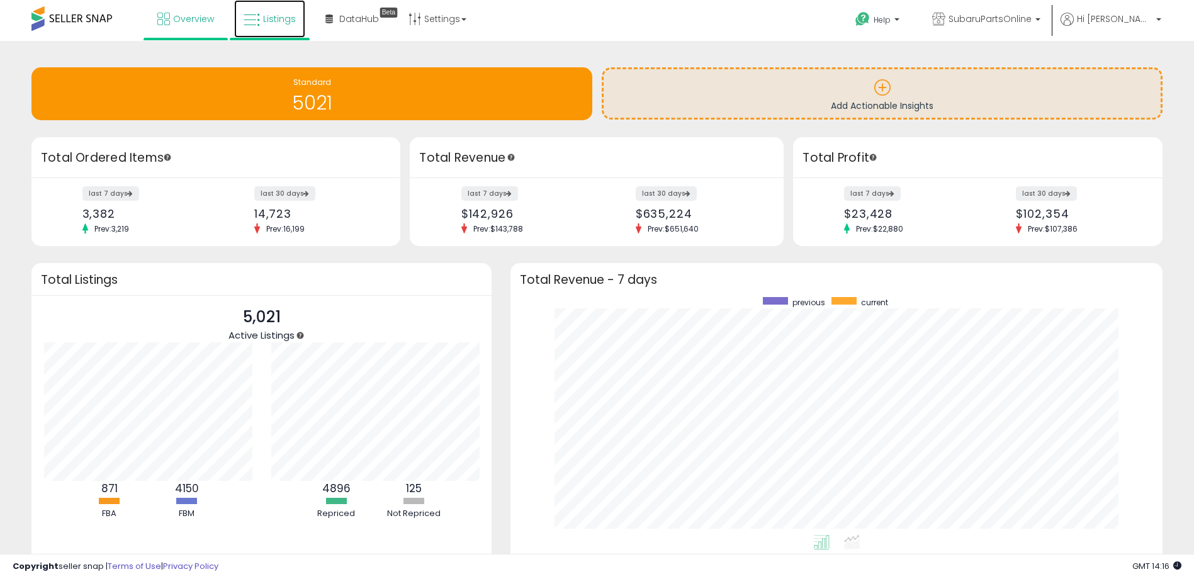
click at [260, 19] on link "Listings" at bounding box center [269, 19] width 71 height 38
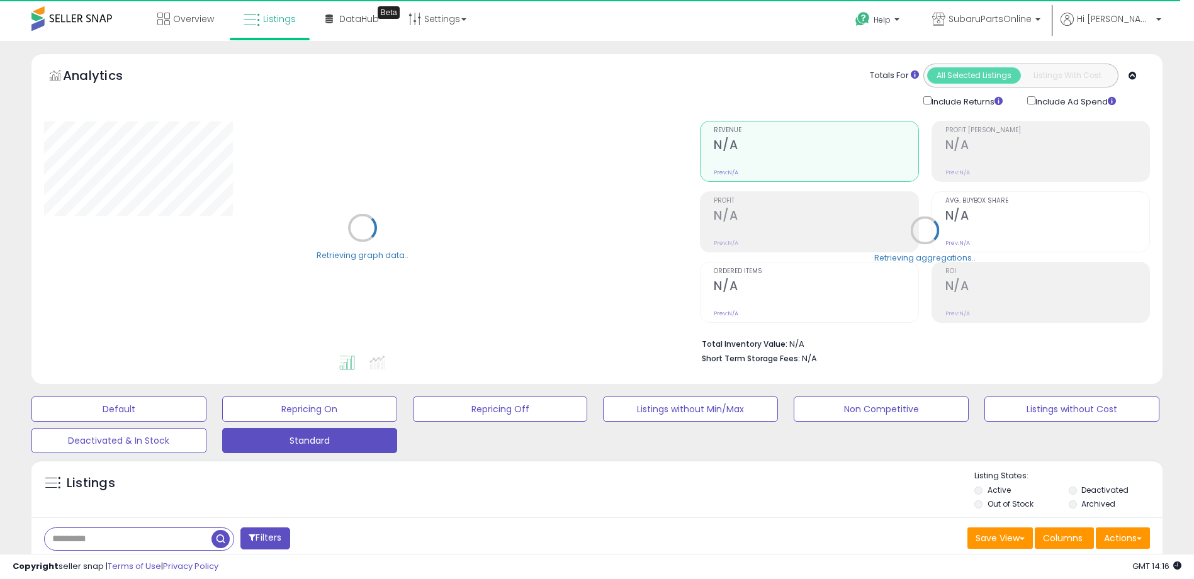
drag, startPoint x: 115, startPoint y: 534, endPoint x: 68, endPoint y: 539, distance: 47.5
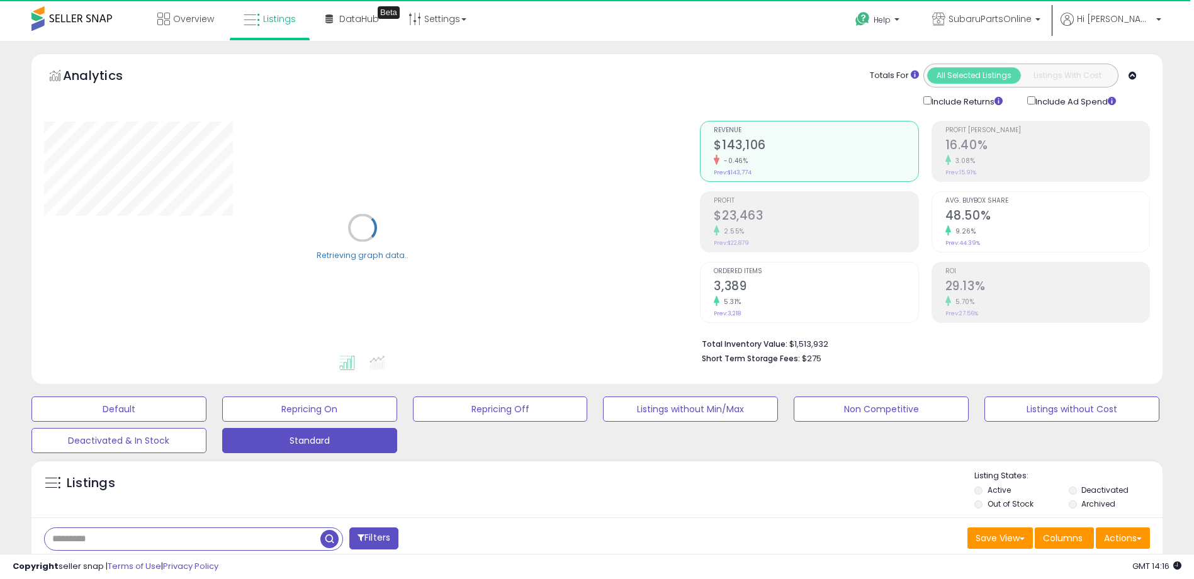
paste input "**********"
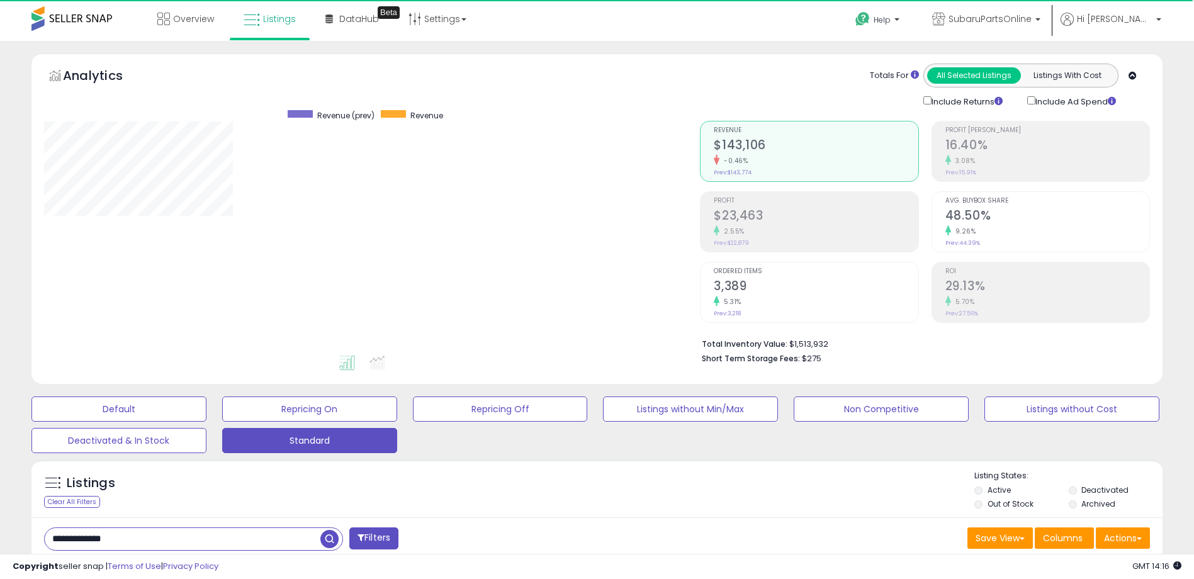
type input "**********"
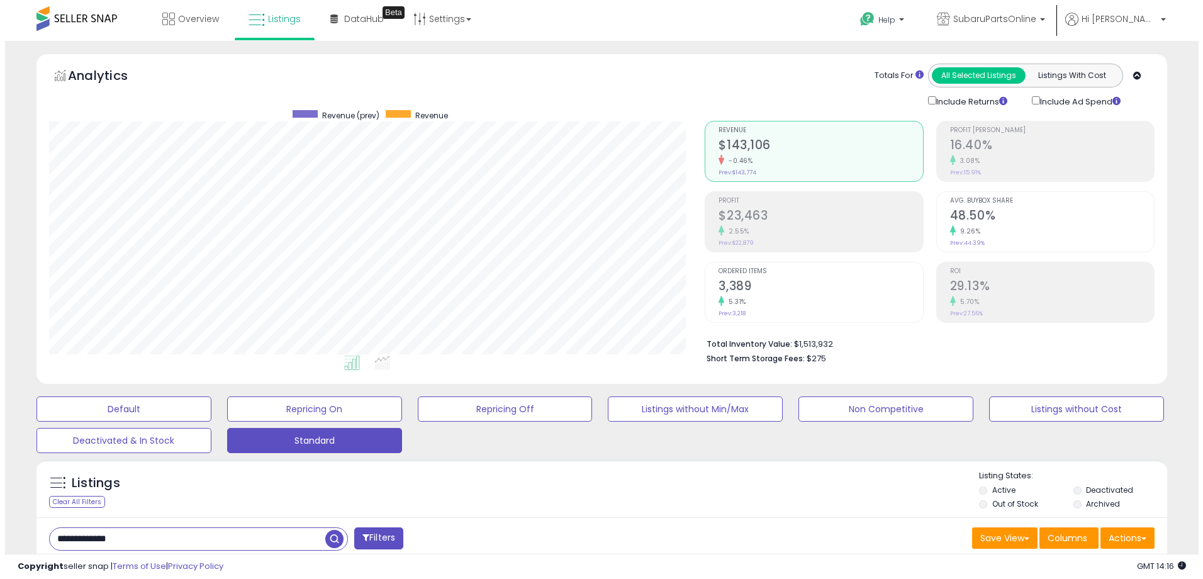
scroll to position [258, 656]
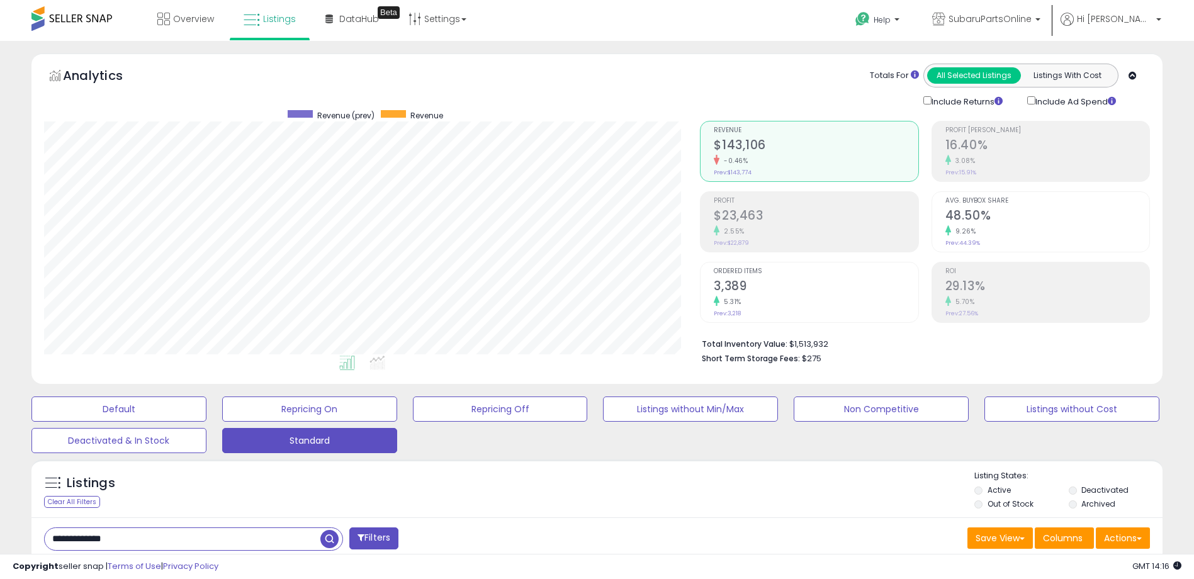
click at [323, 537] on span "button" at bounding box center [329, 539] width 18 height 18
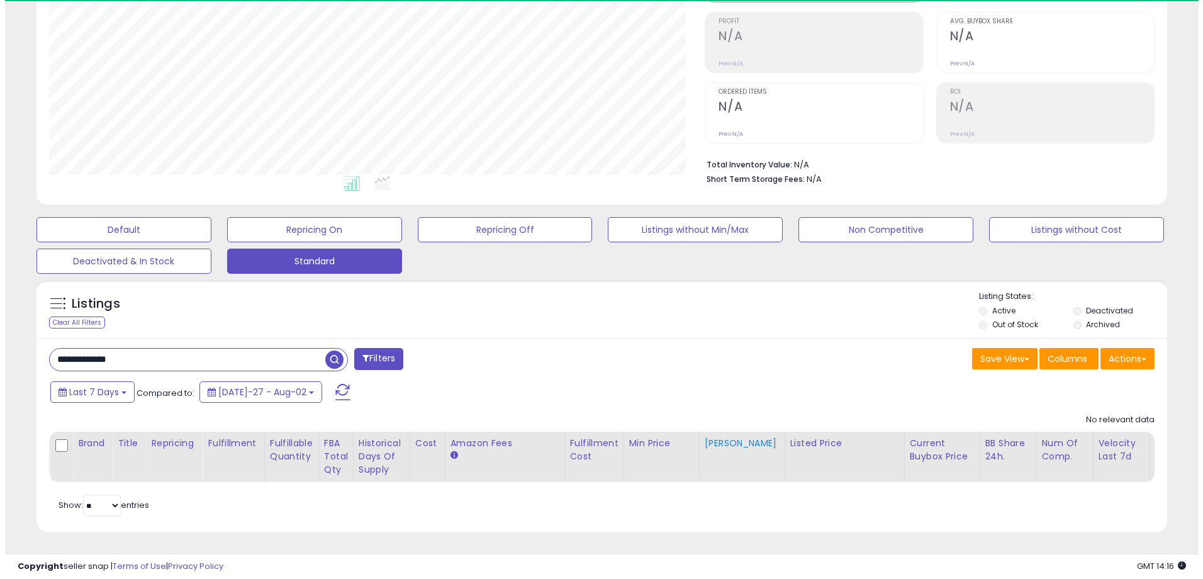
scroll to position [258, 656]
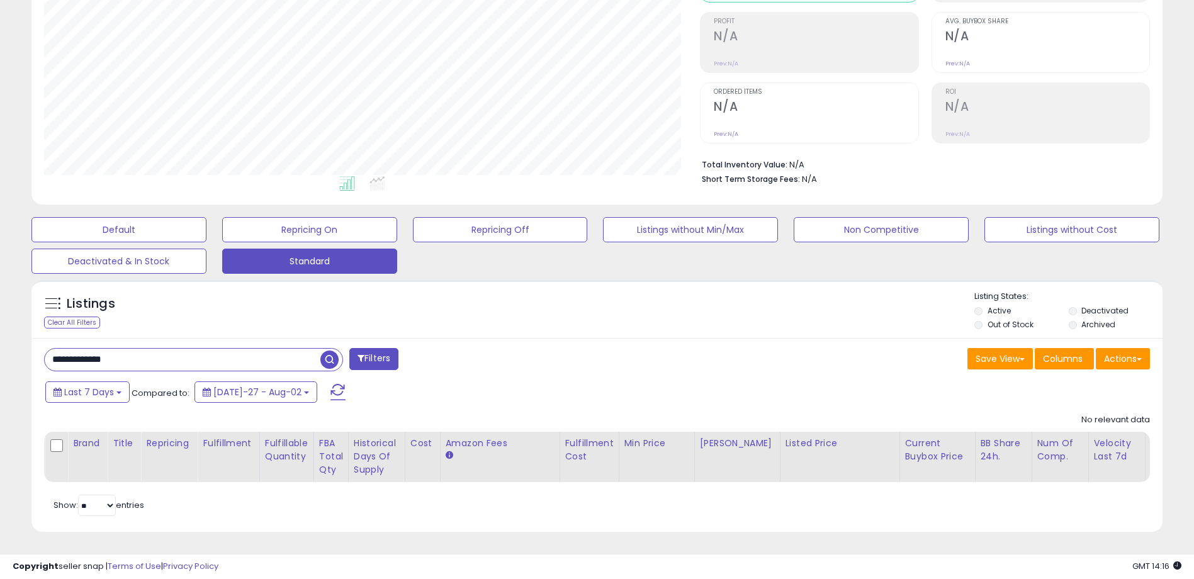
click at [328, 350] on span "button" at bounding box center [329, 359] width 18 height 18
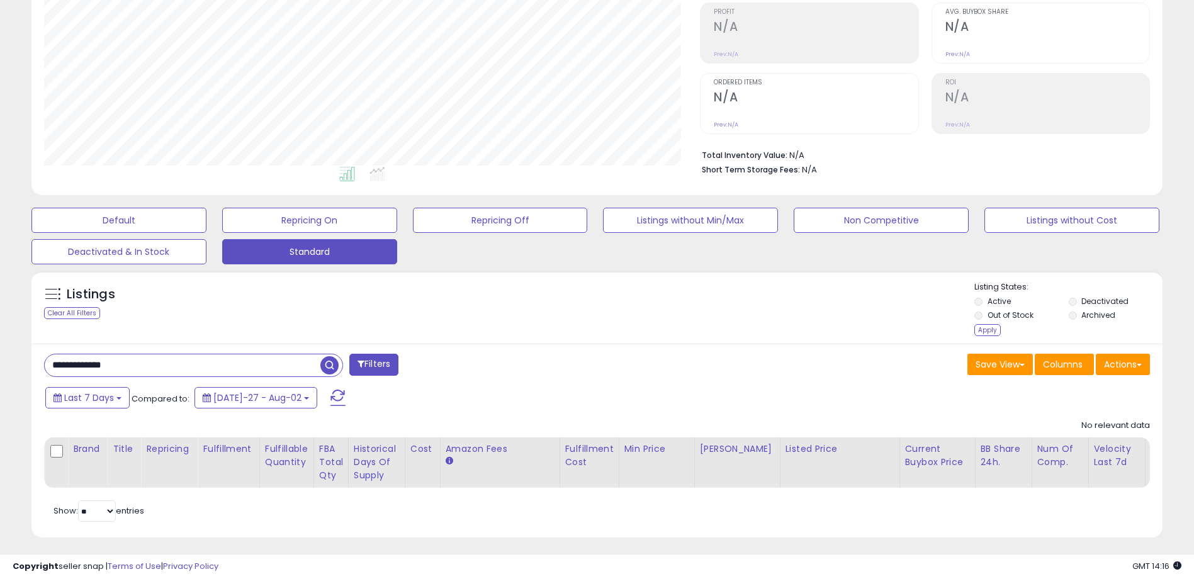
click at [1077, 301] on li "Deactivated" at bounding box center [1114, 303] width 92 height 14
click at [985, 331] on div "Apply" at bounding box center [987, 330] width 26 height 12
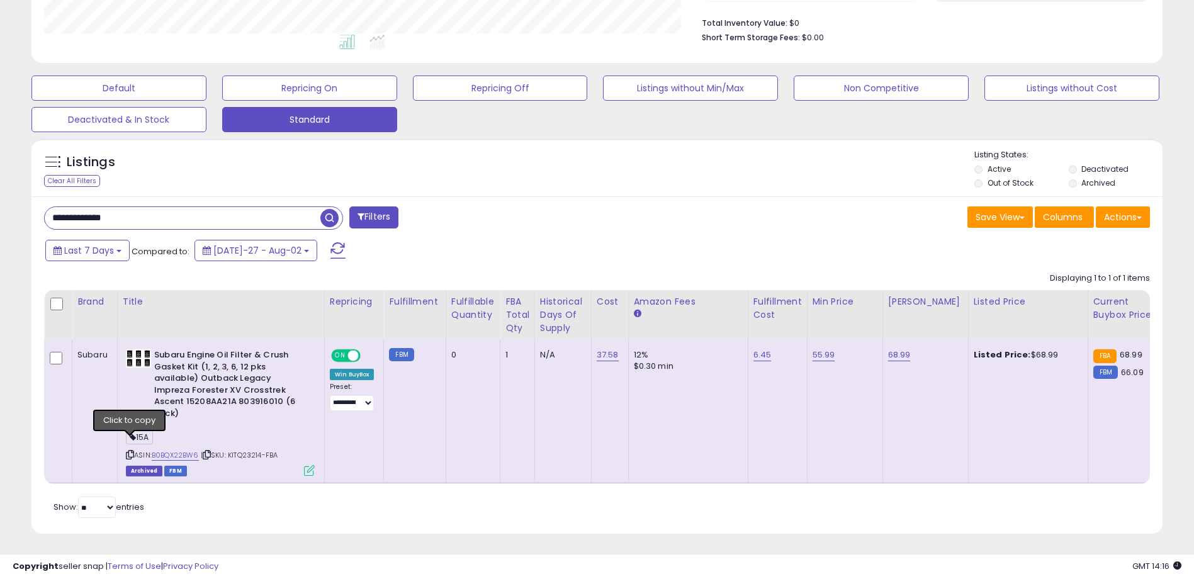
click at [130, 451] on icon at bounding box center [130, 454] width 8 height 7
